Goal: Check status: Check status

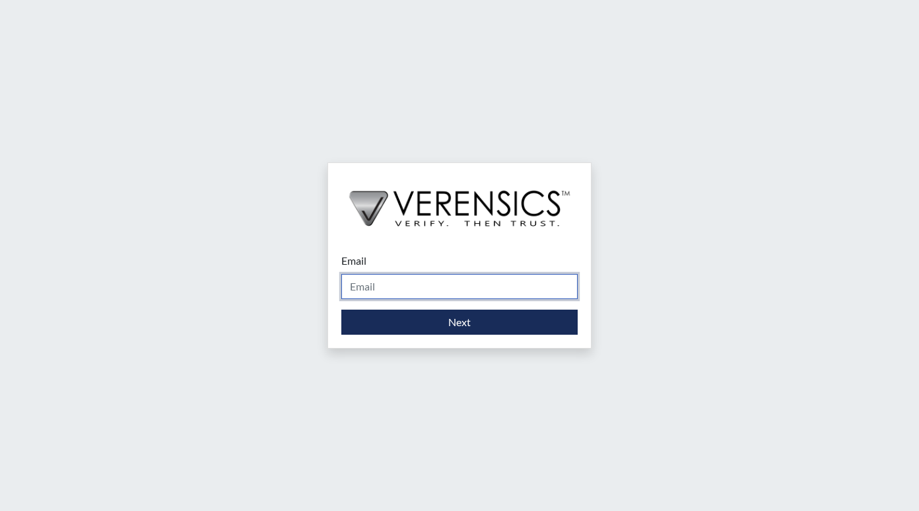
click at [399, 284] on input "Email" at bounding box center [459, 286] width 236 height 25
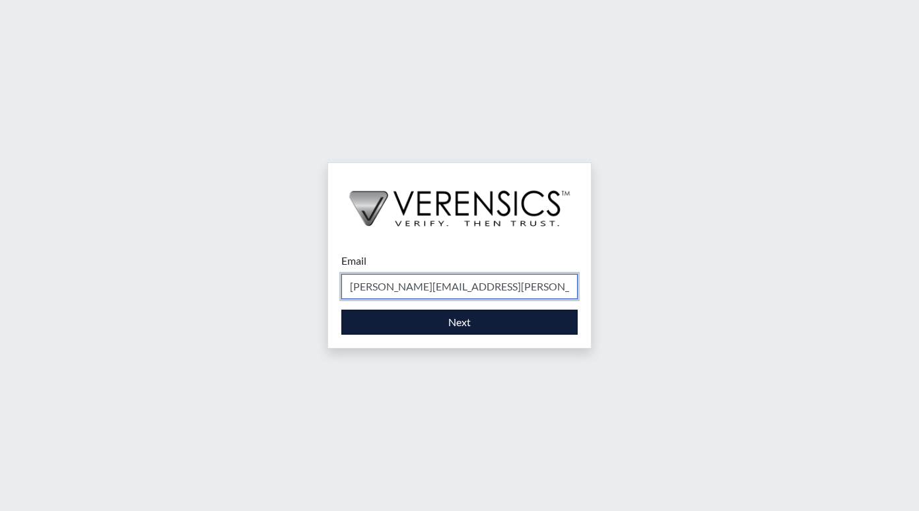
type input "[PERSON_NAME][EMAIL_ADDRESS][PERSON_NAME][DOMAIN_NAME]"
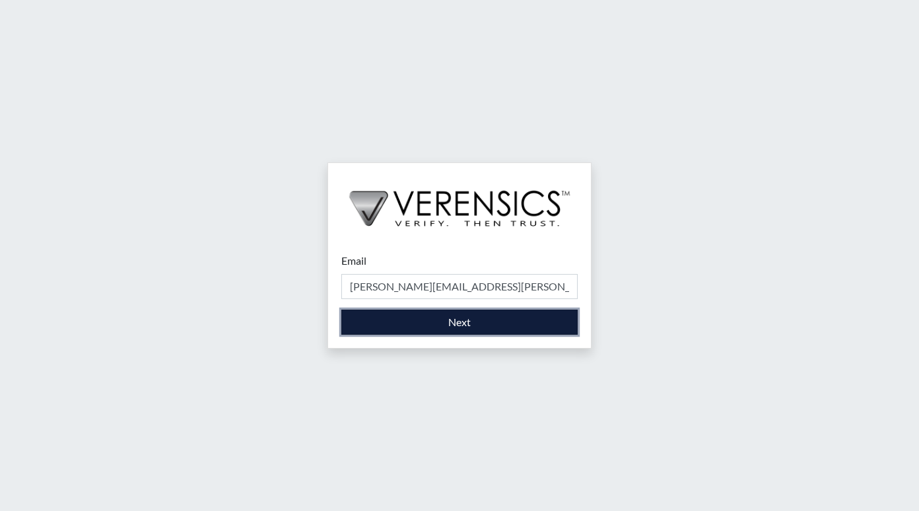
click at [432, 311] on button "Next" at bounding box center [459, 322] width 236 height 25
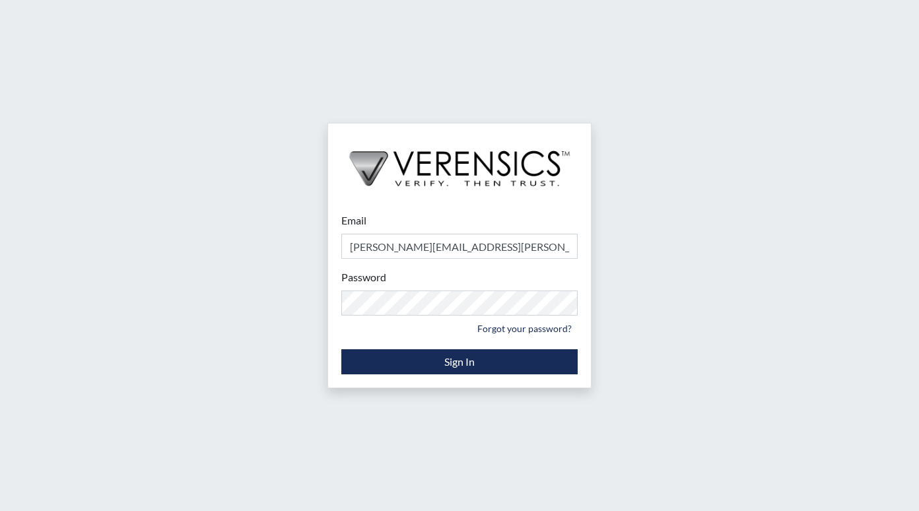
click at [386, 377] on div "Email marlene.brown@gdc.ga.gov Please provide your email address. Password Plea…" at bounding box center [459, 293] width 263 height 188
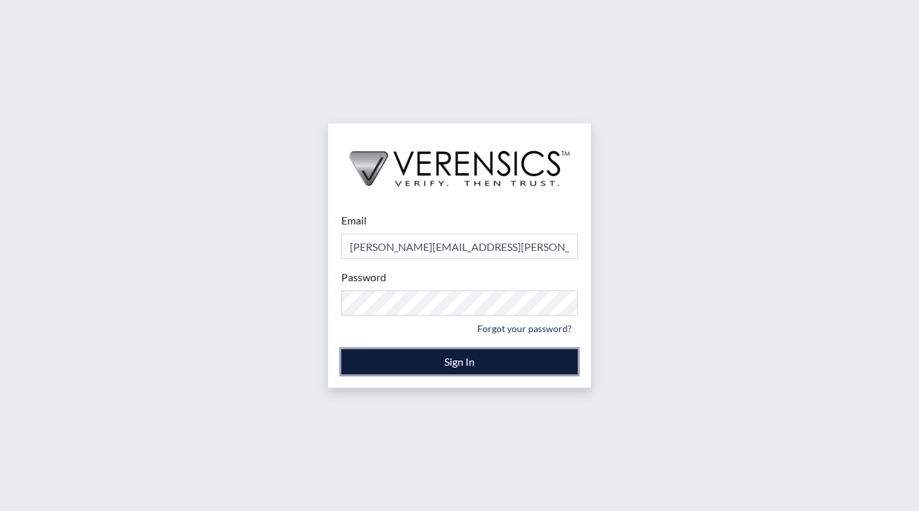
click at [376, 364] on button "Sign In" at bounding box center [459, 361] width 236 height 25
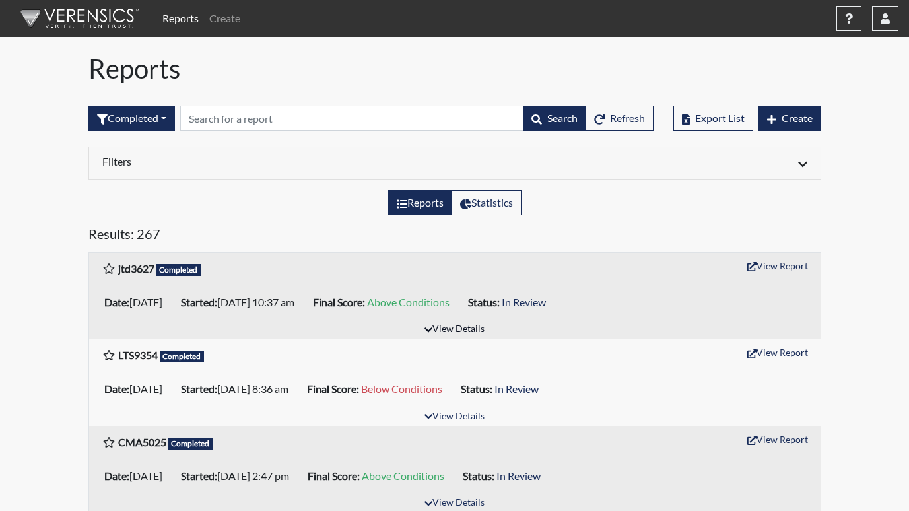
click at [457, 333] on button "View Details" at bounding box center [454, 330] width 72 height 18
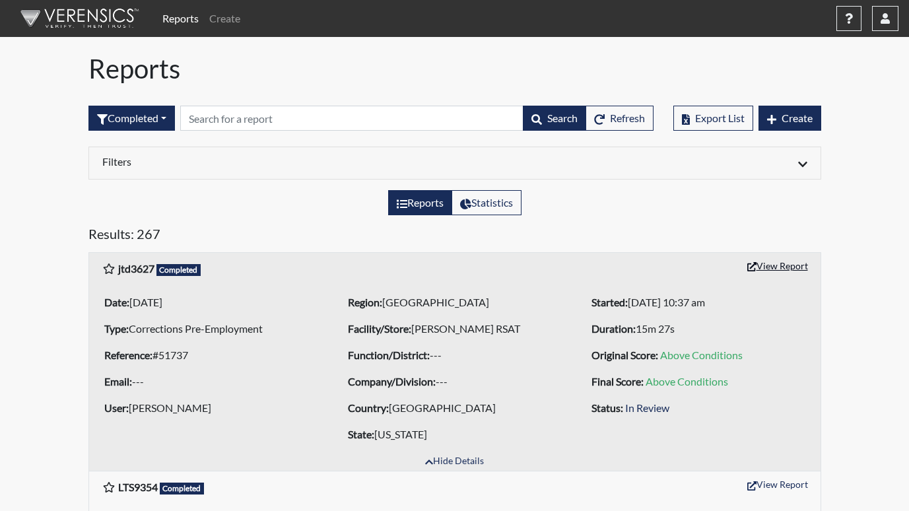
click at [777, 261] on button "View Report" at bounding box center [777, 265] width 73 height 20
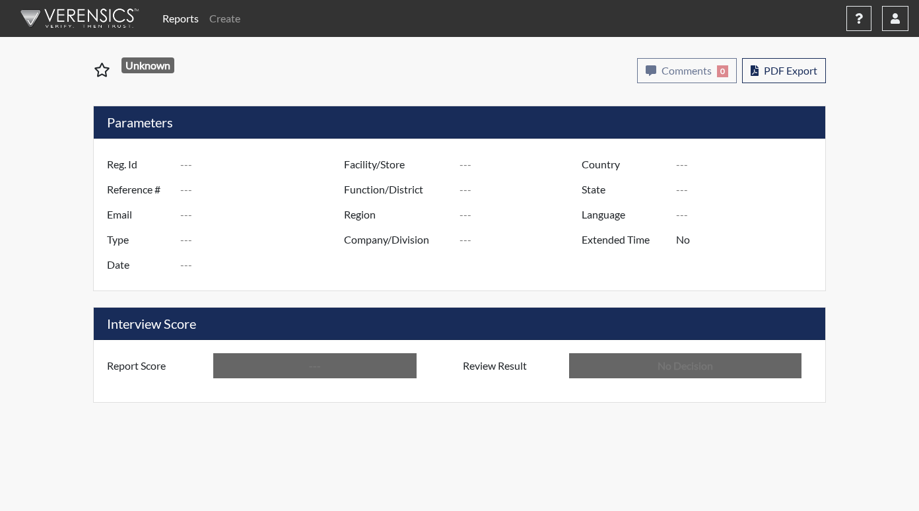
type input "jtd3627"
type input "51737"
type input "---"
type input "Corrections Pre-Employment"
type input "[DATE]"
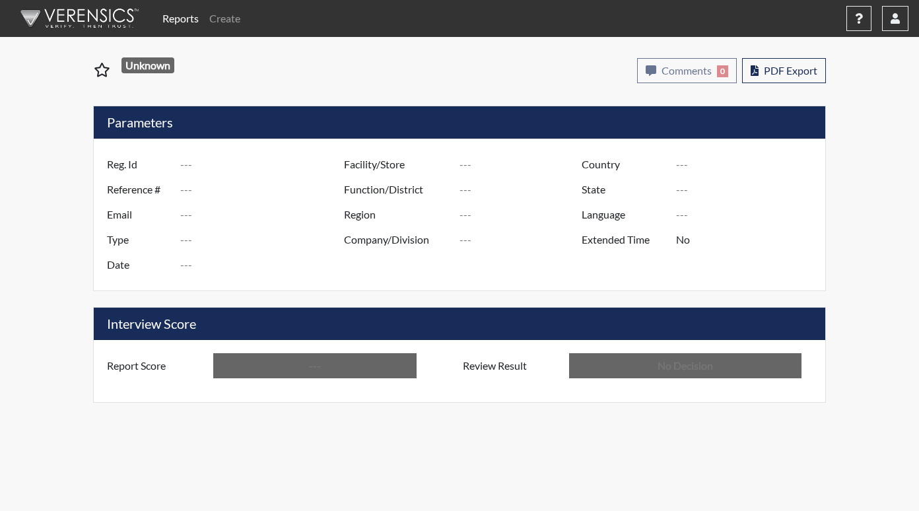
type input "[PERSON_NAME] RSAT"
type input "[GEOGRAPHIC_DATA]"
type input "[US_STATE]"
type input "English"
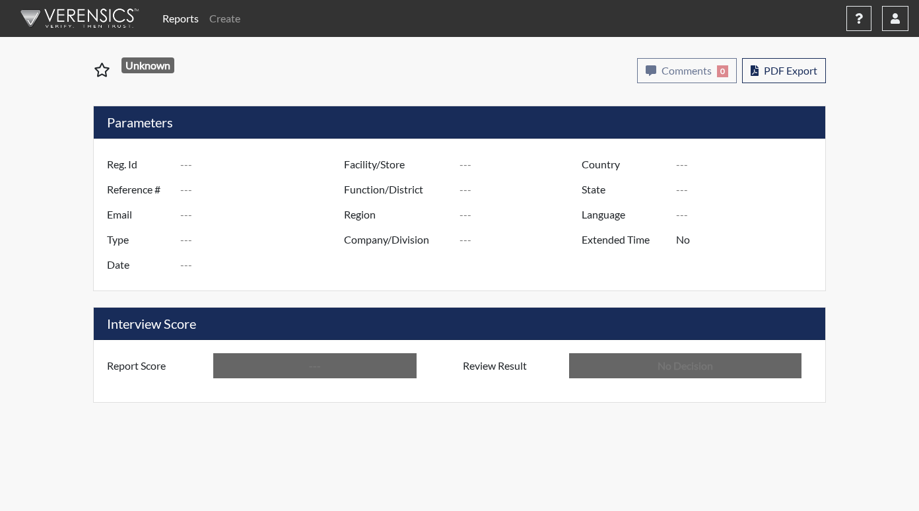
type input "Above Conditions"
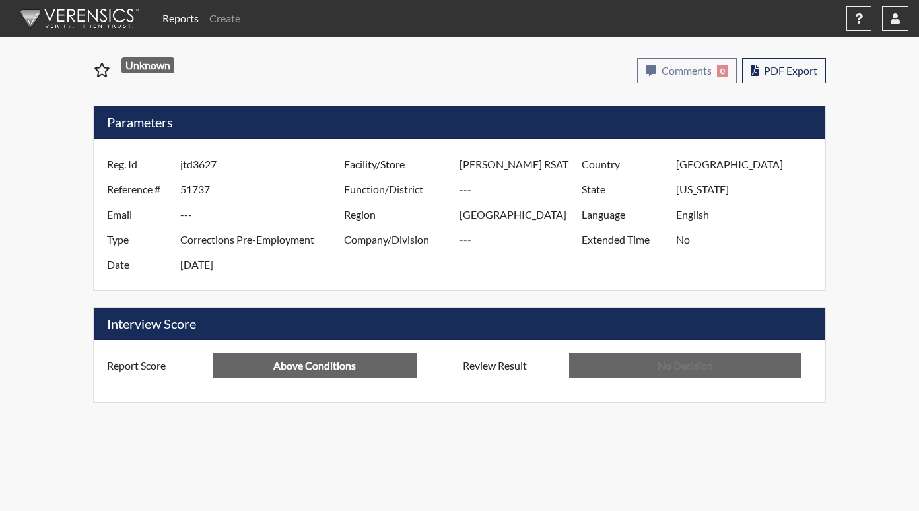
type input "In Review"
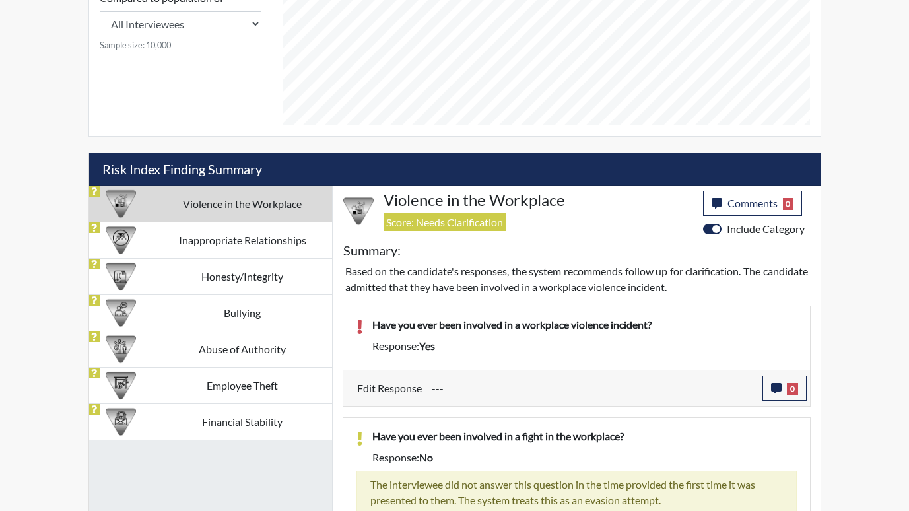
scroll to position [712, 0]
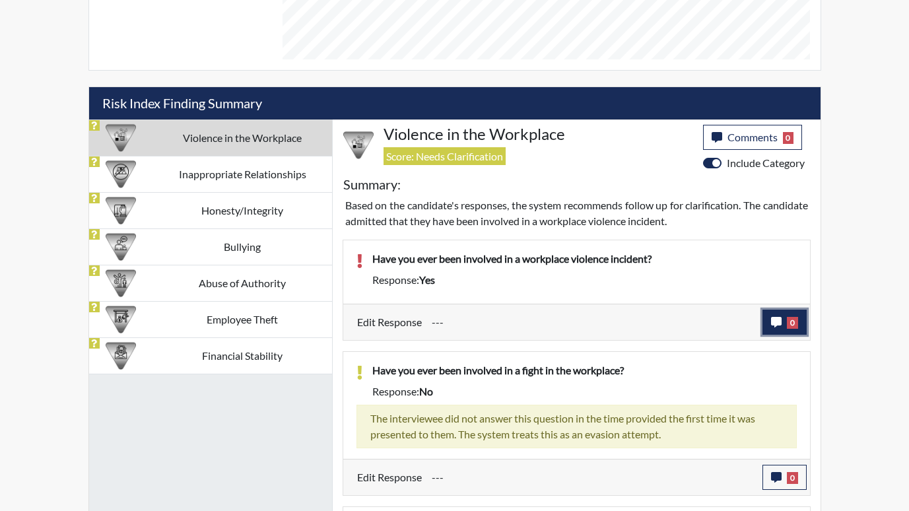
click at [779, 317] on icon "button" at bounding box center [776, 322] width 11 height 11
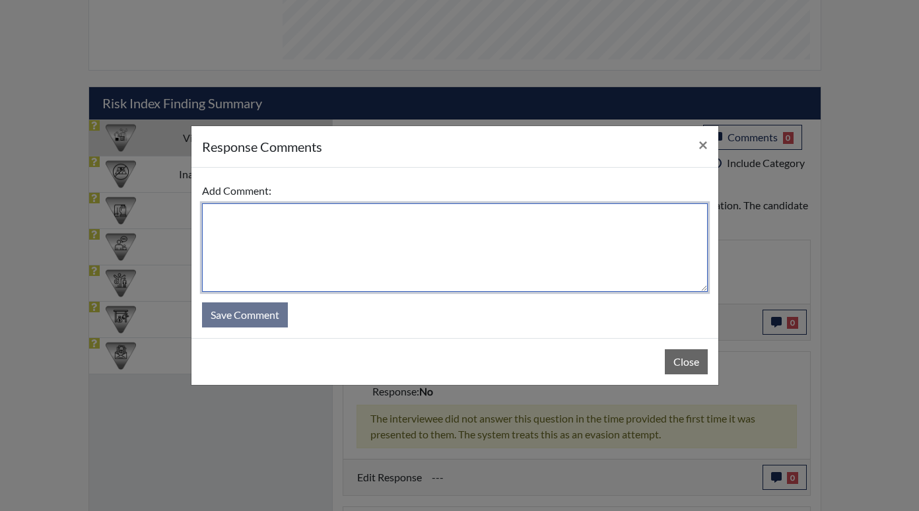
click at [230, 221] on textarea at bounding box center [455, 247] width 506 height 88
type textarea "Applicant misread the question and meant to answer no."
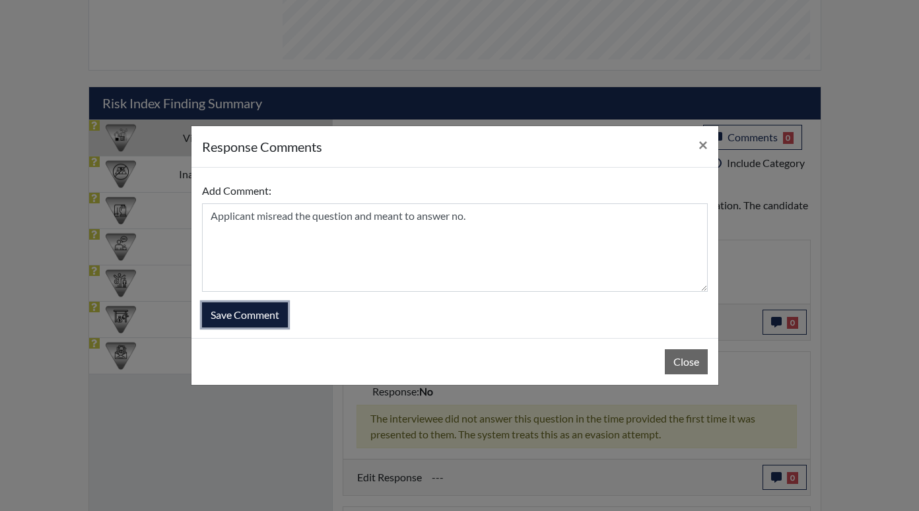
click at [236, 320] on button "Save Comment" at bounding box center [245, 314] width 86 height 25
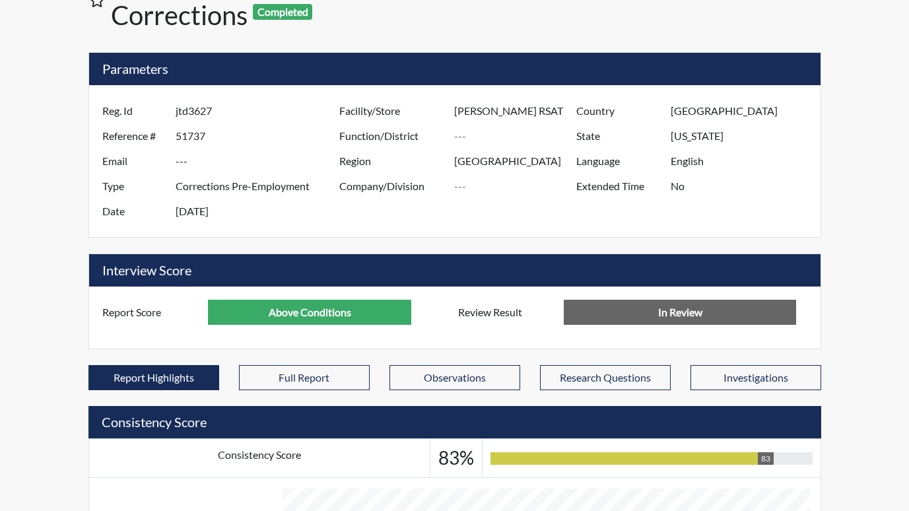
scroll to position [52, 0]
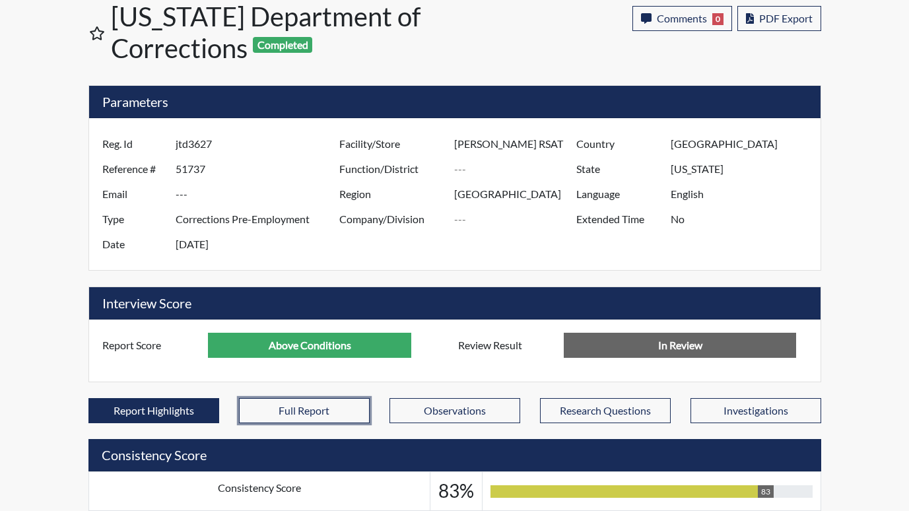
drag, startPoint x: 317, startPoint y: 407, endPoint x: 684, endPoint y: 244, distance: 401.3
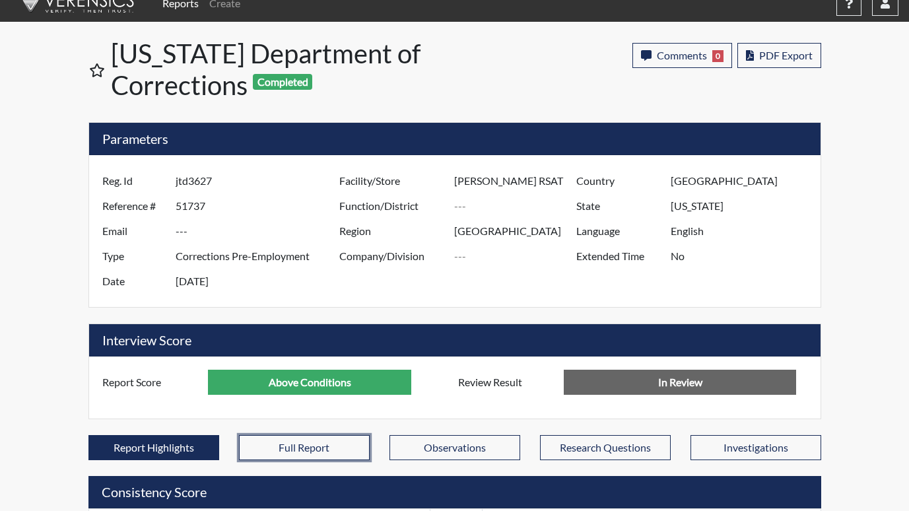
scroll to position [0, 0]
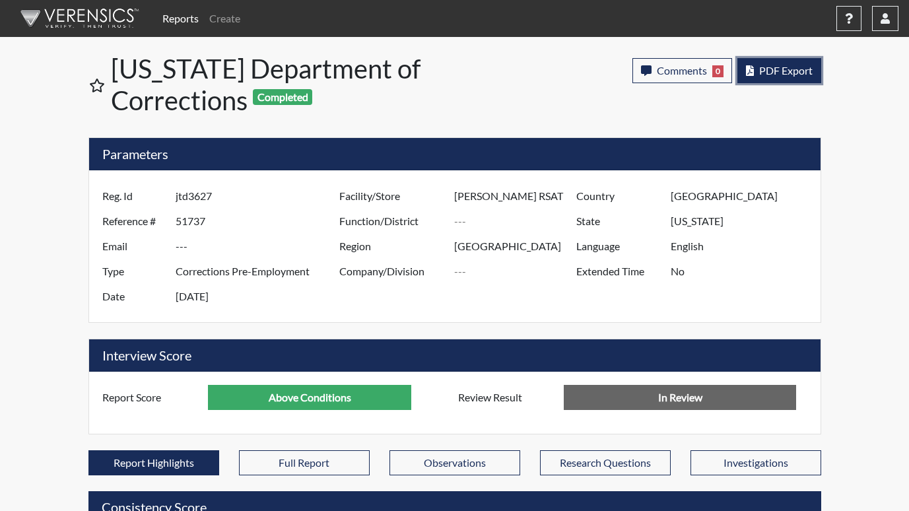
click at [772, 73] on span "PDF Export" at bounding box center [785, 70] width 53 height 13
